Goal: Navigation & Orientation: Find specific page/section

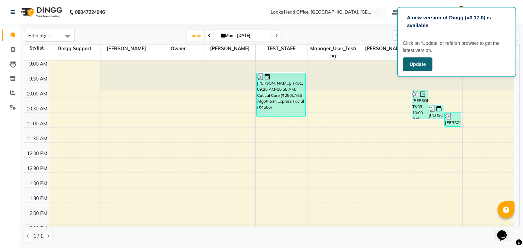
click at [411, 64] on button "Update" at bounding box center [418, 65] width 30 height 14
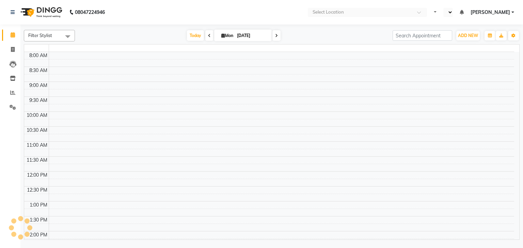
select select "en"
